Goal: Browse casually

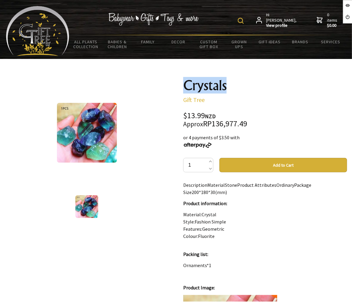
drag, startPoint x: 0, startPoint y: 0, endPoint x: 230, endPoint y: 85, distance: 245.1
click at [230, 85] on div "Crystals Gift Tree $13.99 NZD Approx RP136,977.49 or 4 payments of $3.50 with 1…" at bounding box center [264, 249] width 173 height 353
copy h1 "Crystals"
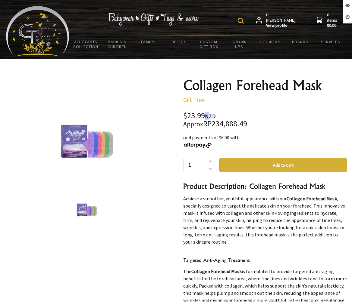
click at [207, 104] on div "Collagen Forehead Mask Gift Tree $23.99 NZD Approx RP234,888.49 or 4 payments o…" at bounding box center [265, 247] width 164 height 339
